Goal: Book appointment/travel/reservation

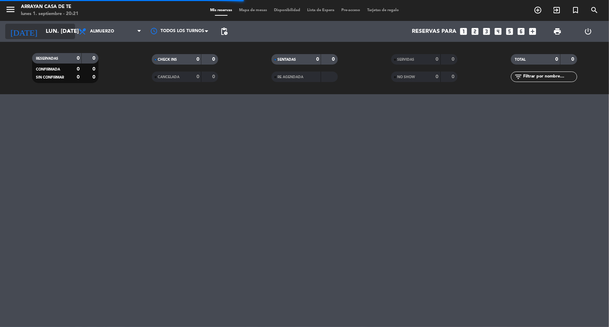
click at [58, 35] on input "lun. [DATE]" at bounding box center [79, 32] width 74 height 14
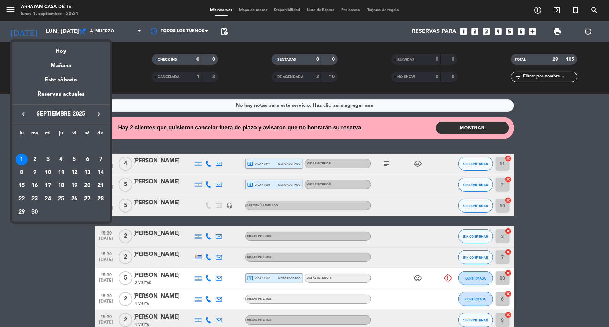
click at [73, 157] on div "5" at bounding box center [74, 160] width 12 height 12
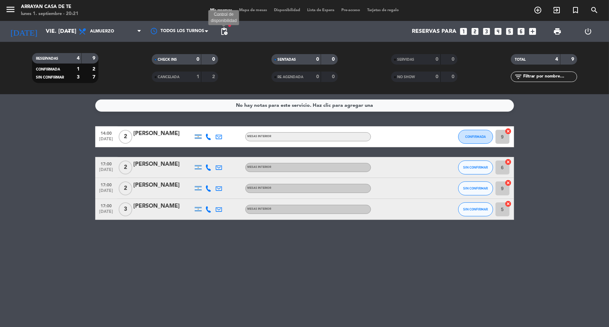
click at [225, 31] on span "pending_actions" at bounding box center [224, 31] width 8 height 8
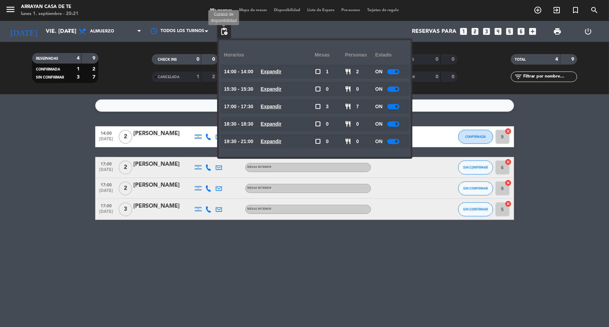
click at [224, 30] on span "pending_actions" at bounding box center [224, 31] width 8 height 8
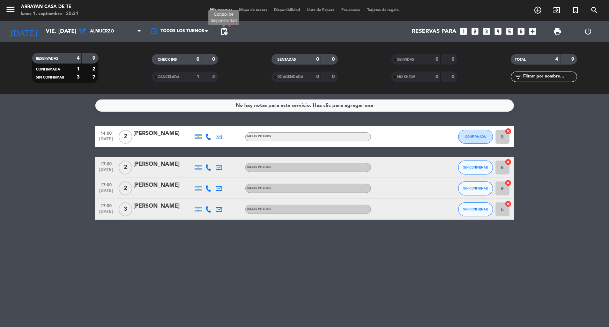
click at [226, 34] on span "pending_actions" at bounding box center [224, 31] width 8 height 8
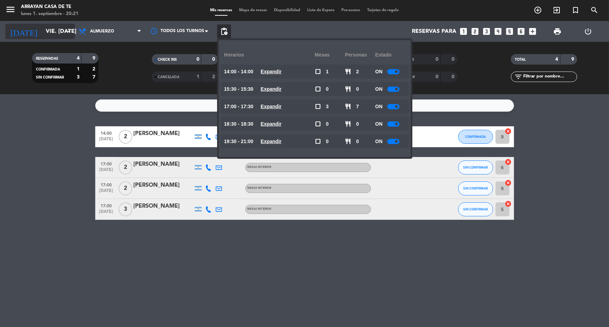
click at [42, 32] on input "vie. [DATE]" at bounding box center [79, 32] width 74 height 14
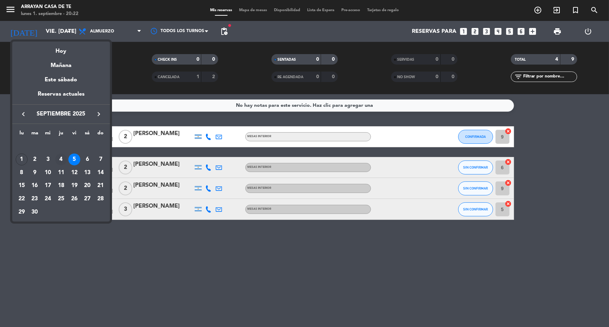
click at [63, 162] on div "4" at bounding box center [61, 160] width 12 height 12
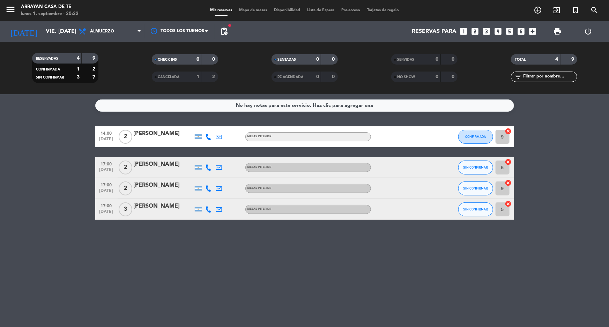
type input "[DEMOGRAPHIC_DATA] [DATE]"
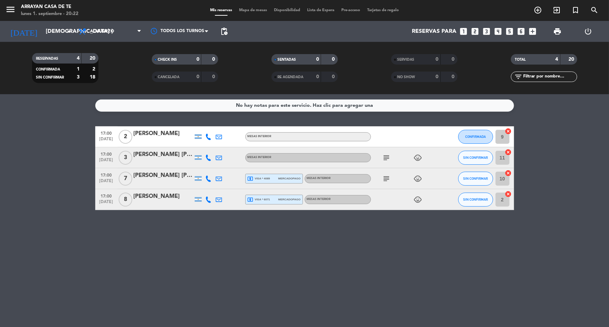
click at [519, 31] on icon "looks_6" at bounding box center [521, 31] width 9 height 9
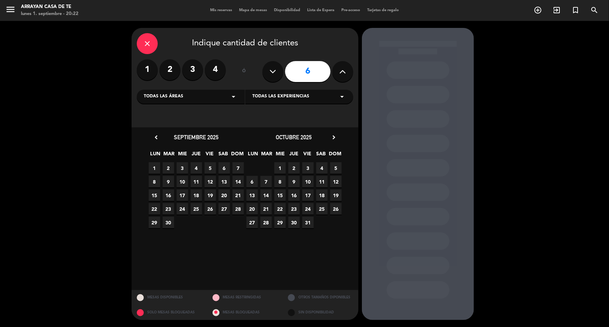
click at [210, 166] on span "5" at bounding box center [211, 168] width 12 height 12
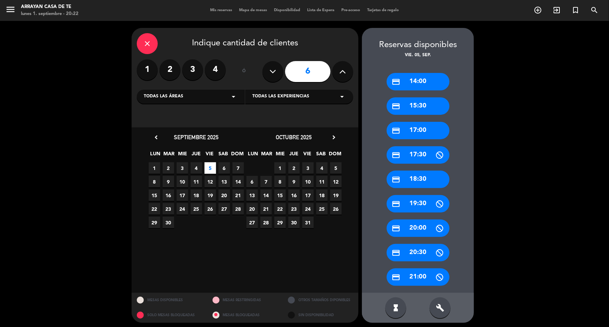
click at [420, 232] on div "credit_card 20:00" at bounding box center [418, 228] width 63 height 17
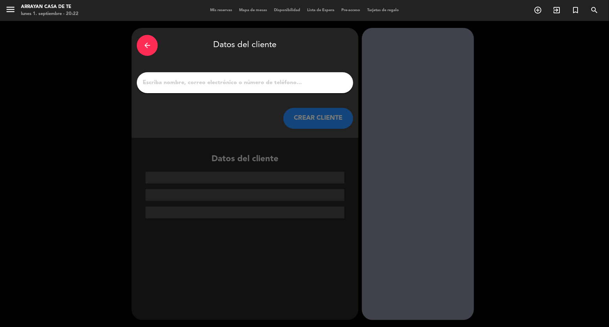
click at [243, 85] on input "1" at bounding box center [245, 83] width 206 height 10
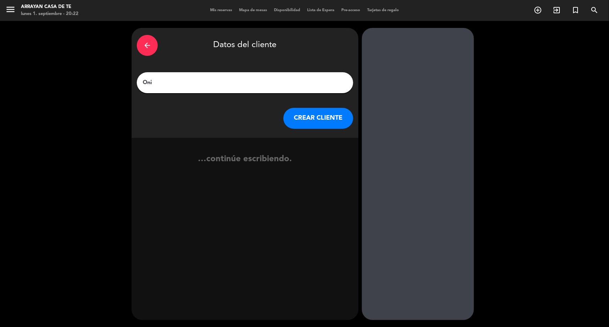
type input "Oni"
click at [314, 114] on button "CREAR CLIENTE" at bounding box center [319, 118] width 70 height 21
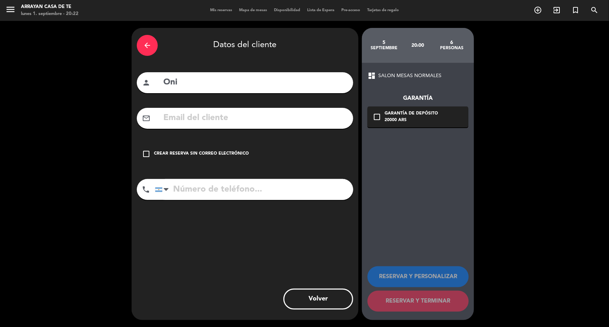
click at [160, 150] on div "check_box_outline_blank Crear reserva sin correo electrónico" at bounding box center [245, 154] width 217 height 21
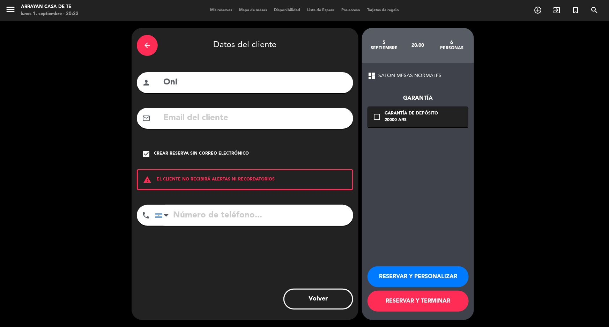
click at [430, 301] on button "RESERVAR Y TERMINAR" at bounding box center [418, 301] width 101 height 21
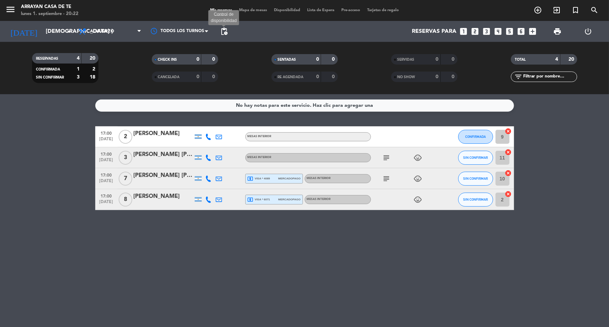
click at [225, 31] on span "pending_actions" at bounding box center [224, 31] width 8 height 8
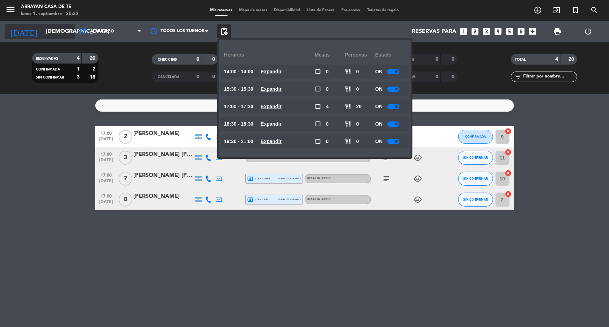
click at [54, 29] on input "[DEMOGRAPHIC_DATA] [DATE]" at bounding box center [79, 32] width 74 height 14
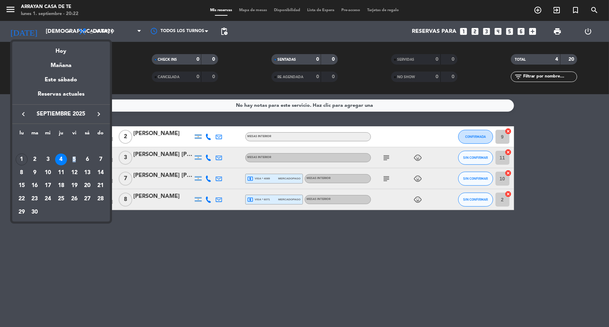
click at [74, 159] on div "5" at bounding box center [74, 160] width 12 height 12
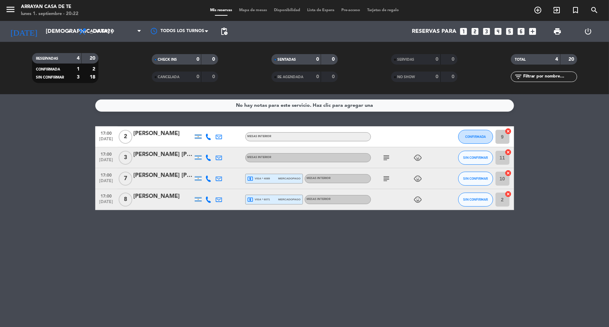
type input "vie. [DATE]"
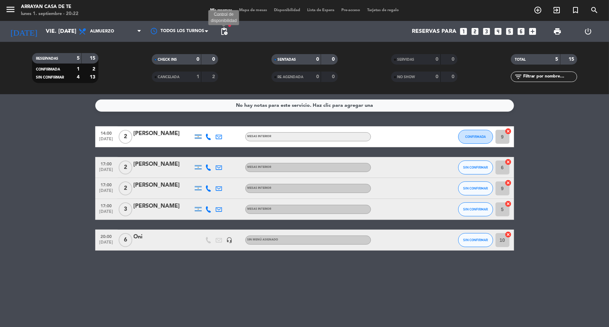
click at [221, 31] on span "pending_actions" at bounding box center [224, 31] width 8 height 8
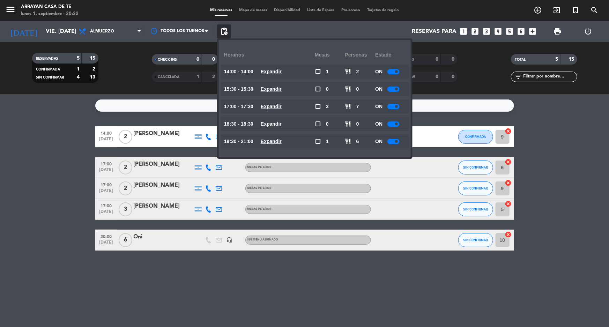
click at [396, 142] on div at bounding box center [394, 141] width 12 height 5
click at [393, 122] on div at bounding box center [394, 124] width 12 height 5
click at [393, 105] on div at bounding box center [394, 106] width 12 height 5
click at [390, 85] on div "ON" at bounding box center [390, 89] width 30 height 14
click at [392, 88] on div at bounding box center [394, 89] width 12 height 5
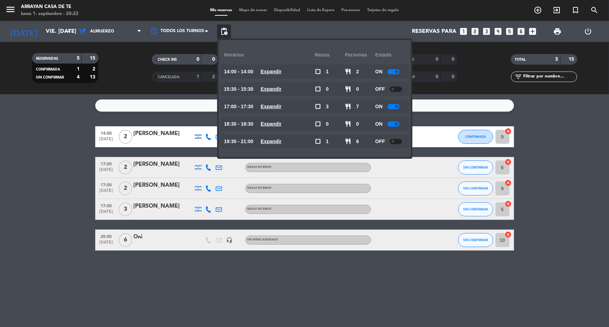
click at [394, 70] on div at bounding box center [394, 71] width 12 height 5
click at [394, 70] on div at bounding box center [396, 71] width 12 height 5
click at [397, 71] on div at bounding box center [396, 71] width 12 height 5
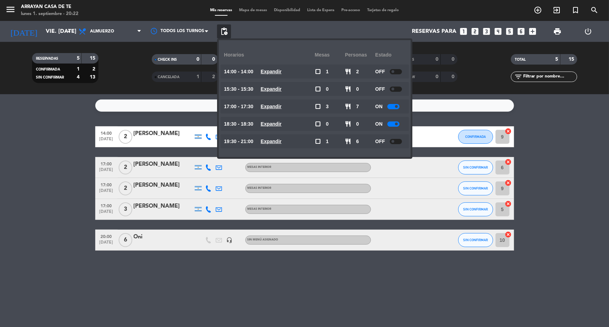
click at [397, 72] on div at bounding box center [396, 71] width 12 height 5
click at [397, 89] on div at bounding box center [396, 89] width 12 height 5
click at [398, 89] on span at bounding box center [396, 89] width 3 height 3
click at [398, 143] on div at bounding box center [396, 141] width 12 height 5
click at [223, 28] on span "pending_actions" at bounding box center [224, 31] width 8 height 8
